Goal: Transaction & Acquisition: Obtain resource

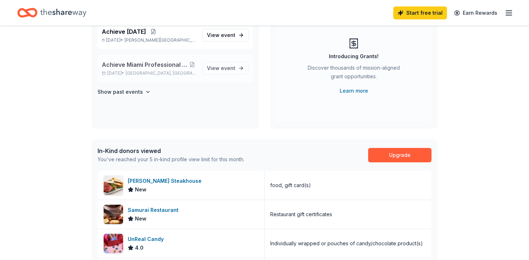
scroll to position [68, 0]
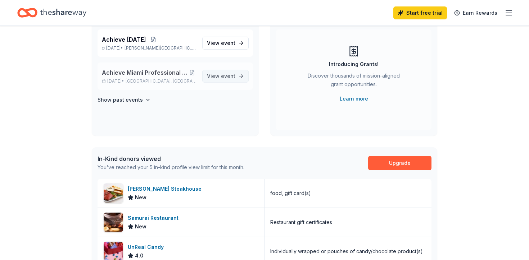
click at [210, 78] on span "View event" at bounding box center [221, 76] width 28 height 9
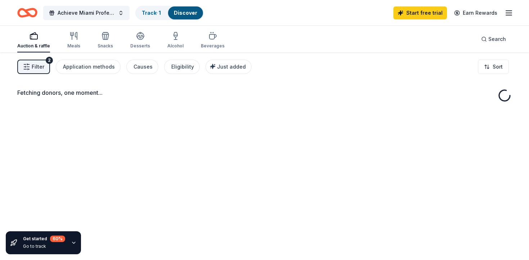
click at [511, 13] on line "button" at bounding box center [509, 13] width 6 height 0
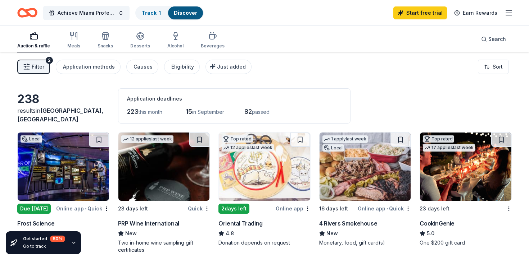
click at [18, 12] on icon "Home" at bounding box center [23, 12] width 11 height 7
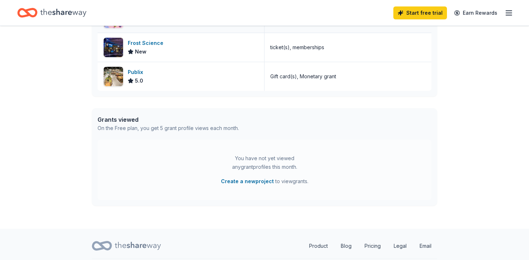
scroll to position [215, 0]
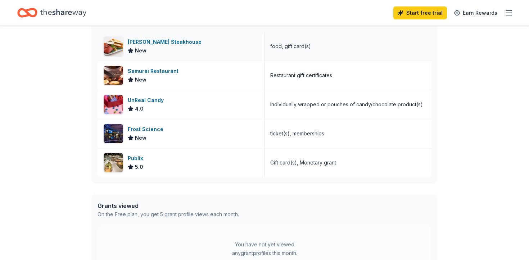
click at [160, 45] on div "[PERSON_NAME] Steakhouse" at bounding box center [166, 42] width 77 height 9
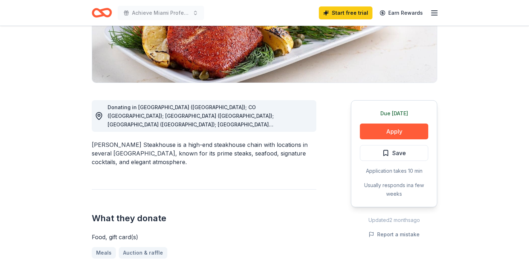
scroll to position [229, 0]
